Goal: Check status: Check status

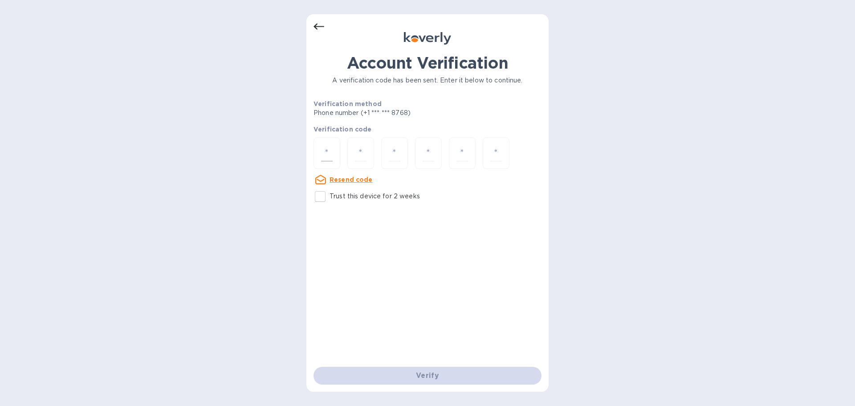
click at [335, 152] on div at bounding box center [327, 153] width 27 height 32
paste input "8"
type input "8"
type input "9"
type input "7"
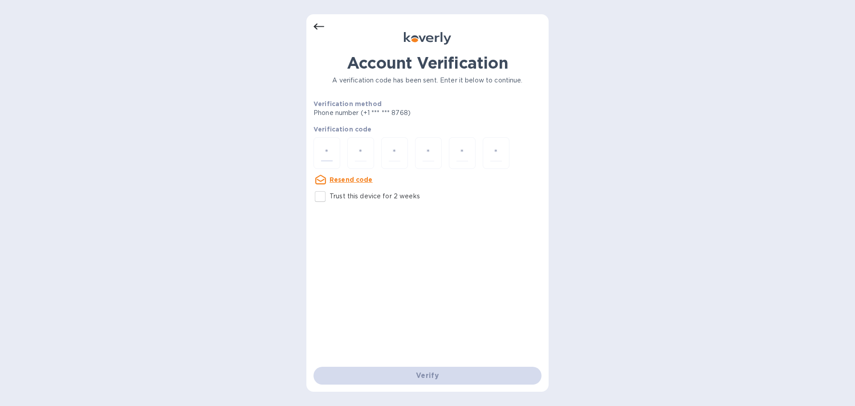
type input "0"
type input "8"
type input "9"
